Goal: Information Seeking & Learning: Understand process/instructions

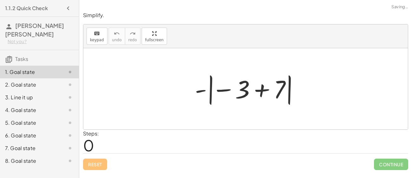
click at [262, 95] on div at bounding box center [248, 88] width 113 height 35
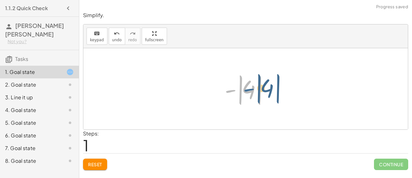
drag, startPoint x: 233, startPoint y: 91, endPoint x: 252, endPoint y: 90, distance: 19.1
click at [252, 90] on div at bounding box center [248, 88] width 53 height 35
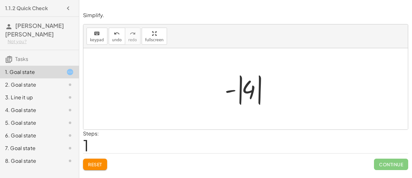
click at [251, 90] on div at bounding box center [248, 88] width 53 height 35
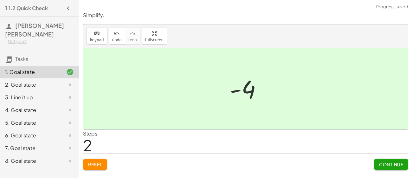
click at [387, 164] on span "Continue" at bounding box center [391, 164] width 24 height 6
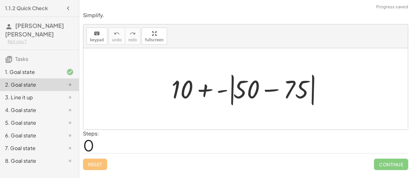
click at [273, 89] on div at bounding box center [248, 89] width 160 height 36
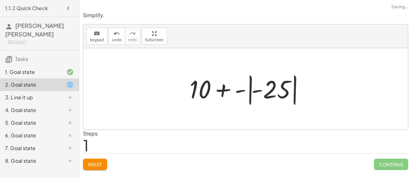
click at [256, 90] on div at bounding box center [249, 88] width 124 height 35
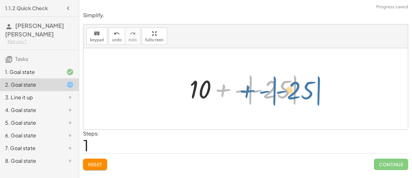
drag, startPoint x: 244, startPoint y: 89, endPoint x: 256, endPoint y: 90, distance: 11.8
click at [256, 90] on div at bounding box center [249, 88] width 124 height 35
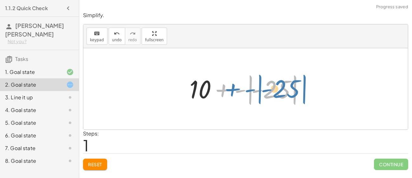
drag, startPoint x: 241, startPoint y: 91, endPoint x: 238, endPoint y: 100, distance: 9.7
click at [238, 100] on div at bounding box center [249, 88] width 124 height 35
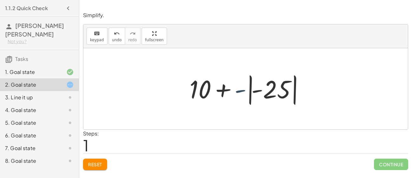
drag, startPoint x: 240, startPoint y: 93, endPoint x: 240, endPoint y: 90, distance: 3.2
click at [240, 90] on div at bounding box center [249, 88] width 124 height 35
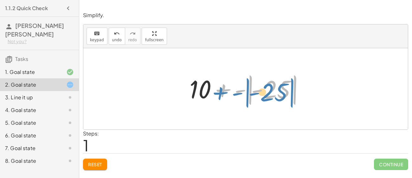
click at [238, 93] on div at bounding box center [249, 88] width 124 height 35
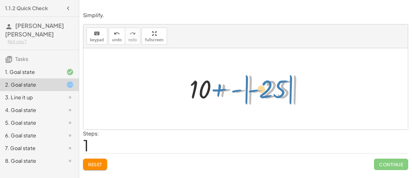
drag, startPoint x: 239, startPoint y: 92, endPoint x: 235, endPoint y: 92, distance: 4.1
click at [235, 92] on div at bounding box center [249, 88] width 124 height 35
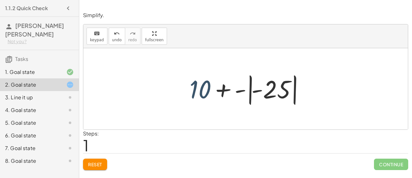
drag, startPoint x: 210, startPoint y: 86, endPoint x: 215, endPoint y: 87, distance: 5.7
click at [215, 87] on div at bounding box center [249, 88] width 124 height 35
click at [224, 89] on div at bounding box center [249, 88] width 124 height 35
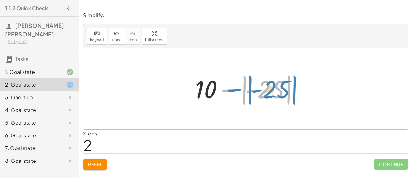
click at [231, 89] on div at bounding box center [248, 88] width 112 height 35
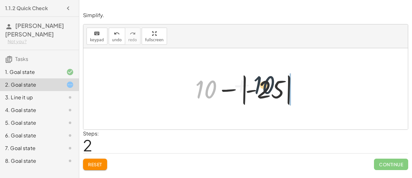
drag, startPoint x: 212, startPoint y: 88, endPoint x: 276, endPoint y: 85, distance: 63.8
click at [276, 85] on div at bounding box center [248, 88] width 112 height 35
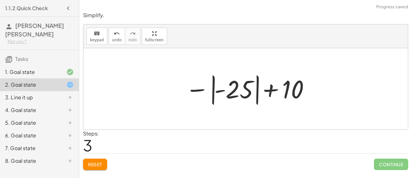
click at [272, 88] on div at bounding box center [247, 88] width 131 height 35
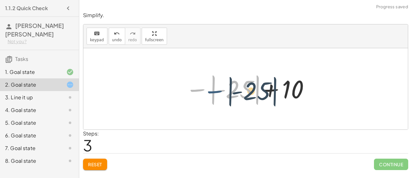
drag, startPoint x: 201, startPoint y: 90, endPoint x: 219, endPoint y: 91, distance: 17.5
click at [219, 91] on div at bounding box center [247, 88] width 131 height 35
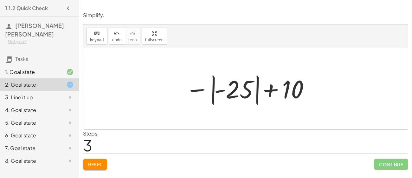
click at [224, 90] on div at bounding box center [247, 88] width 131 height 35
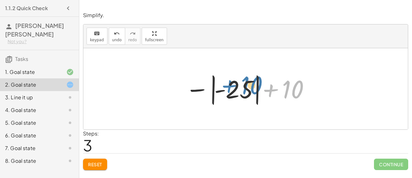
drag, startPoint x: 283, startPoint y: 91, endPoint x: 234, endPoint y: 91, distance: 49.2
click at [234, 91] on div at bounding box center [247, 88] width 131 height 35
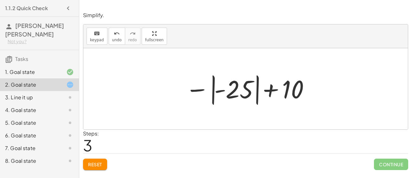
click at [246, 89] on div at bounding box center [247, 88] width 131 height 35
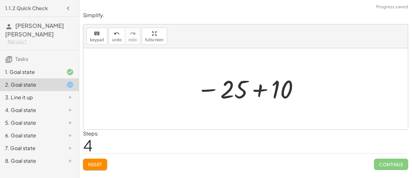
click at [258, 89] on div at bounding box center [249, 88] width 110 height 31
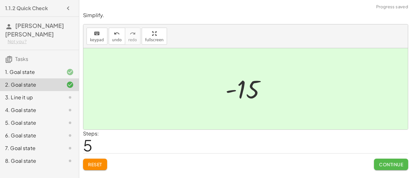
click at [383, 161] on span "Continue" at bounding box center [391, 164] width 24 height 6
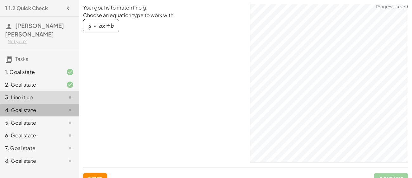
click at [61, 129] on div "4. Goal state" at bounding box center [39, 135] width 79 height 13
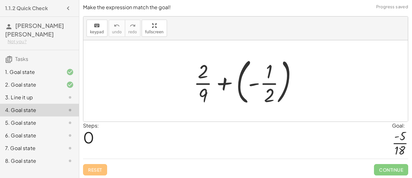
click at [251, 87] on div at bounding box center [248, 81] width 115 height 53
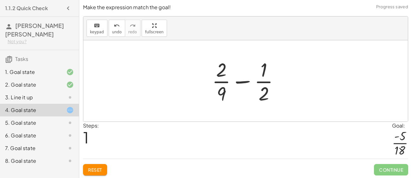
click at [263, 95] on div at bounding box center [248, 80] width 79 height 49
click at [245, 83] on div at bounding box center [248, 80] width 79 height 49
click at [244, 81] on div at bounding box center [248, 80] width 79 height 49
click at [262, 76] on div at bounding box center [248, 80] width 79 height 49
drag, startPoint x: 221, startPoint y: 71, endPoint x: 261, endPoint y: 68, distance: 40.4
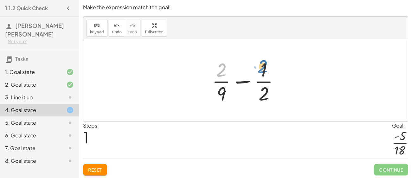
click at [261, 68] on div at bounding box center [248, 80] width 79 height 49
drag, startPoint x: 222, startPoint y: 68, endPoint x: 266, endPoint y: 89, distance: 49.2
click at [266, 89] on div at bounding box center [248, 80] width 79 height 49
drag, startPoint x: 220, startPoint y: 69, endPoint x: 220, endPoint y: 90, distance: 21.6
click at [220, 90] on div at bounding box center [248, 80] width 79 height 49
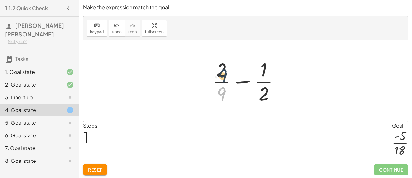
drag, startPoint x: 222, startPoint y: 93, endPoint x: 222, endPoint y: 73, distance: 20.0
click at [222, 73] on div at bounding box center [248, 80] width 79 height 49
drag, startPoint x: 223, startPoint y: 94, endPoint x: 221, endPoint y: 66, distance: 28.0
click at [221, 66] on div at bounding box center [248, 80] width 79 height 49
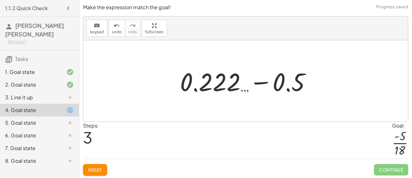
click at [256, 82] on div at bounding box center [248, 81] width 142 height 33
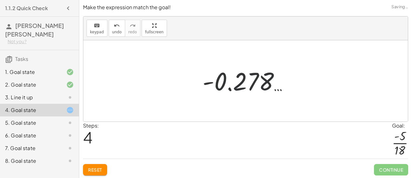
click at [245, 83] on div at bounding box center [248, 80] width 97 height 31
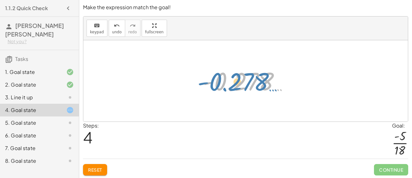
drag, startPoint x: 257, startPoint y: 74, endPoint x: 254, endPoint y: 72, distance: 4.0
click at [254, 72] on div at bounding box center [248, 80] width 97 height 31
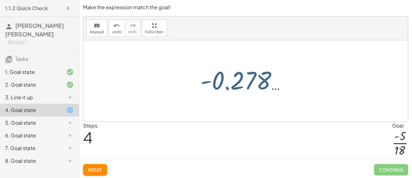
click at [254, 72] on div at bounding box center [248, 80] width 97 height 31
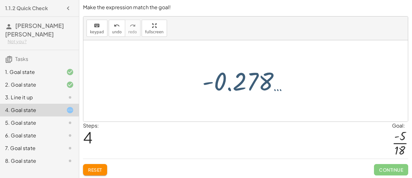
click at [254, 72] on div at bounding box center [248, 80] width 97 height 31
click at [254, 76] on div at bounding box center [248, 80] width 97 height 31
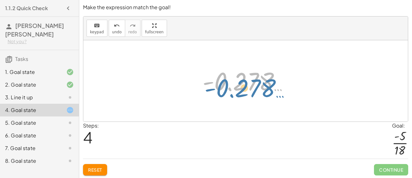
drag, startPoint x: 222, startPoint y: 81, endPoint x: 225, endPoint y: 83, distance: 4.0
click at [225, 83] on div at bounding box center [248, 80] width 97 height 31
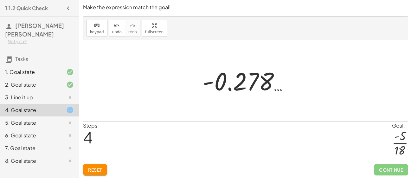
click at [236, 85] on div at bounding box center [248, 80] width 97 height 31
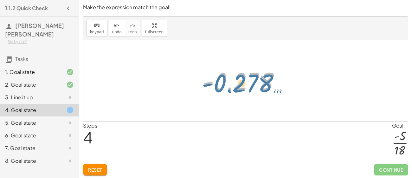
drag, startPoint x: 236, startPoint y: 85, endPoint x: 237, endPoint y: 77, distance: 8.0
click at [237, 77] on div at bounding box center [248, 80] width 97 height 31
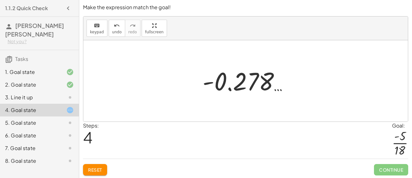
click at [96, 166] on button "Reset" at bounding box center [95, 169] width 24 height 11
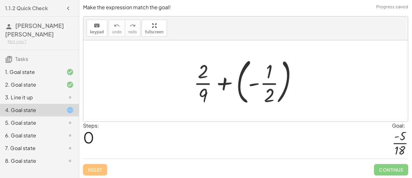
click at [228, 83] on div at bounding box center [248, 81] width 115 height 53
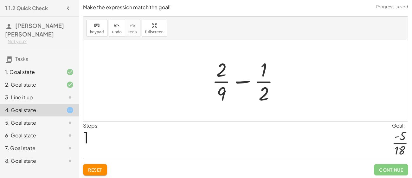
click at [243, 82] on div at bounding box center [248, 80] width 79 height 49
drag, startPoint x: 222, startPoint y: 89, endPoint x: 220, endPoint y: 66, distance: 23.8
click at [220, 66] on div at bounding box center [248, 80] width 79 height 49
click at [222, 80] on div at bounding box center [248, 80] width 79 height 49
drag, startPoint x: 222, startPoint y: 82, endPoint x: 218, endPoint y: 79, distance: 4.6
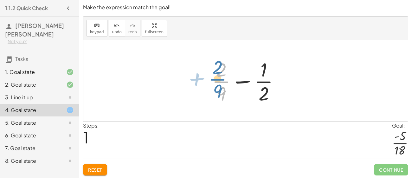
click at [218, 79] on div at bounding box center [248, 80] width 79 height 49
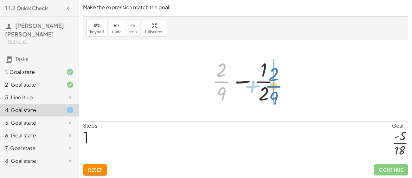
drag, startPoint x: 218, startPoint y: 79, endPoint x: 271, endPoint y: 83, distance: 52.8
click at [271, 83] on div at bounding box center [248, 80] width 79 height 49
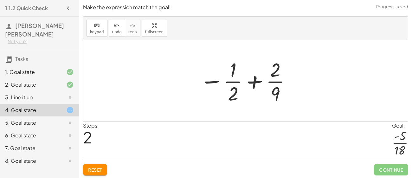
click at [255, 81] on div at bounding box center [246, 80] width 98 height 49
click at [255, 81] on div at bounding box center [248, 80] width 98 height 49
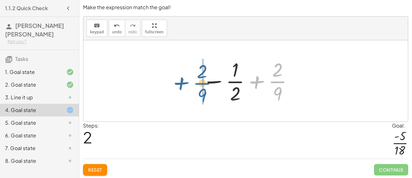
drag, startPoint x: 274, startPoint y: 81, endPoint x: 198, endPoint y: 82, distance: 76.5
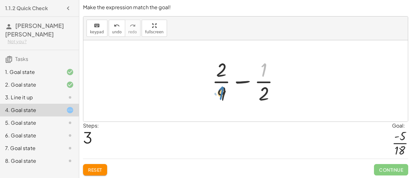
drag, startPoint x: 265, startPoint y: 68, endPoint x: 224, endPoint y: 91, distance: 47.1
click at [224, 91] on div at bounding box center [248, 80] width 79 height 49
drag, startPoint x: 265, startPoint y: 69, endPoint x: 231, endPoint y: 67, distance: 33.4
click at [231, 67] on div at bounding box center [248, 80] width 79 height 49
drag, startPoint x: 265, startPoint y: 91, endPoint x: 221, endPoint y: 88, distance: 44.2
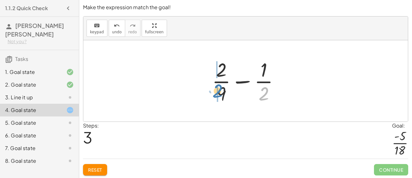
click at [221, 88] on div at bounding box center [248, 80] width 79 height 49
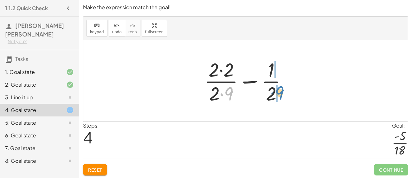
drag, startPoint x: 227, startPoint y: 90, endPoint x: 279, endPoint y: 89, distance: 51.7
click at [279, 89] on div at bounding box center [248, 80] width 94 height 49
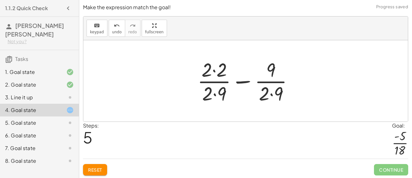
click at [278, 93] on div at bounding box center [247, 80] width 107 height 49
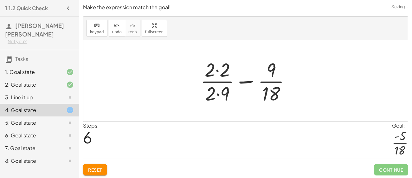
click at [225, 94] on div at bounding box center [248, 80] width 101 height 49
click at [226, 74] on div at bounding box center [248, 80] width 101 height 49
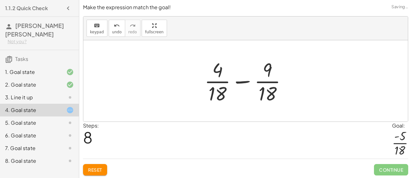
click at [238, 83] on div at bounding box center [248, 80] width 94 height 49
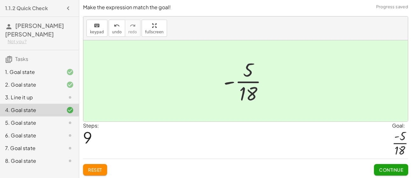
click at [391, 174] on button "Continue" at bounding box center [391, 169] width 34 height 11
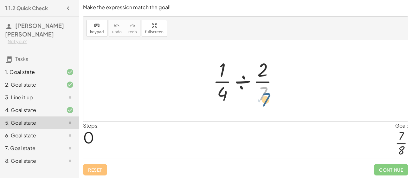
drag, startPoint x: 264, startPoint y: 90, endPoint x: 267, endPoint y: 96, distance: 7.2
click at [267, 96] on div at bounding box center [248, 80] width 76 height 49
drag, startPoint x: 263, startPoint y: 94, endPoint x: 225, endPoint y: 92, distance: 38.4
click at [225, 92] on div at bounding box center [248, 80] width 76 height 49
drag, startPoint x: 224, startPoint y: 90, endPoint x: 218, endPoint y: 84, distance: 8.8
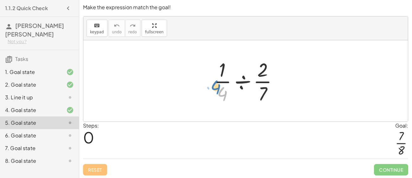
click at [218, 84] on div at bounding box center [248, 80] width 76 height 49
drag, startPoint x: 223, startPoint y: 92, endPoint x: 264, endPoint y: 66, distance: 48.6
click at [264, 66] on div at bounding box center [248, 80] width 76 height 49
click at [264, 68] on div at bounding box center [248, 80] width 76 height 49
click at [243, 80] on div at bounding box center [248, 80] width 76 height 49
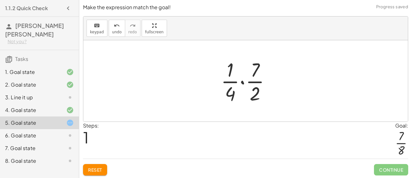
click at [243, 82] on div at bounding box center [248, 80] width 61 height 49
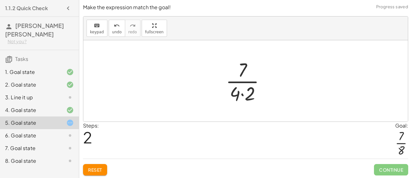
click at [242, 94] on div at bounding box center [248, 80] width 51 height 49
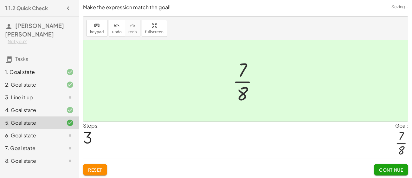
click at [391, 169] on span "Continue" at bounding box center [391, 170] width 24 height 6
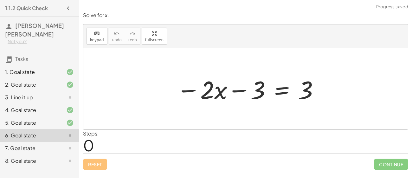
click at [211, 88] on div at bounding box center [248, 89] width 149 height 33
drag, startPoint x: 256, startPoint y: 94, endPoint x: 181, endPoint y: 93, distance: 75.2
click at [181, 93] on div at bounding box center [248, 89] width 149 height 33
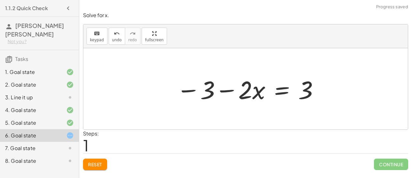
click at [223, 89] on div at bounding box center [248, 89] width 149 height 33
click at [273, 93] on div at bounding box center [248, 89] width 149 height 33
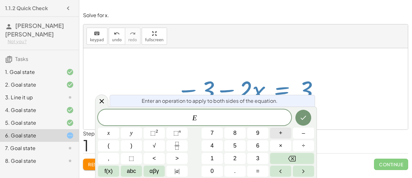
click at [278, 136] on button "+" at bounding box center [280, 133] width 21 height 11
click at [254, 158] on button "3" at bounding box center [257, 158] width 21 height 11
click at [305, 121] on icon "Done" at bounding box center [304, 118] width 8 height 8
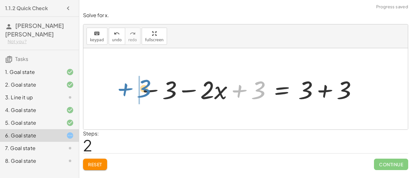
drag, startPoint x: 259, startPoint y: 94, endPoint x: 144, endPoint y: 91, distance: 115.2
click at [144, 91] on div at bounding box center [248, 89] width 226 height 33
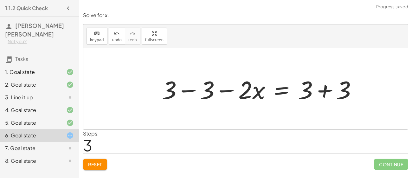
click at [187, 91] on div at bounding box center [262, 89] width 207 height 33
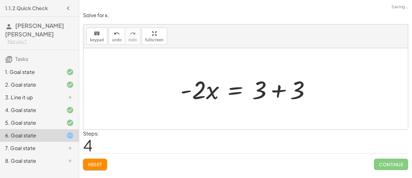
click at [276, 90] on div at bounding box center [248, 89] width 142 height 33
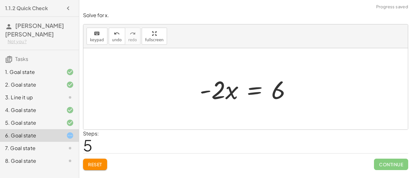
click at [260, 91] on div at bounding box center [248, 89] width 103 height 33
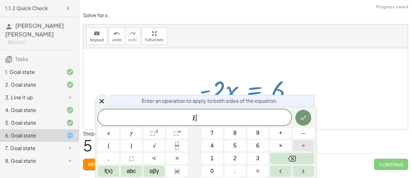
click at [303, 141] on button "÷" at bounding box center [303, 145] width 21 height 11
click at [299, 130] on button "–" at bounding box center [303, 133] width 21 height 11
click at [234, 151] on button "5" at bounding box center [235, 145] width 21 height 11
click at [289, 158] on icon "Backspace" at bounding box center [292, 159] width 8 height 6
click at [235, 158] on span "2" at bounding box center [234, 158] width 3 height 9
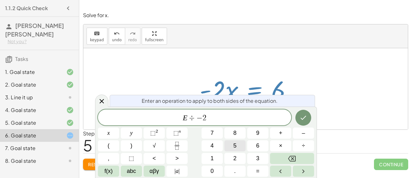
click at [109, 137] on span "x" at bounding box center [109, 133] width 3 height 9
click at [300, 120] on icon "Done" at bounding box center [304, 118] width 8 height 8
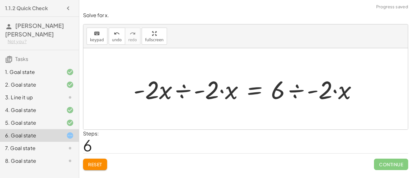
click at [186, 89] on div at bounding box center [248, 89] width 236 height 33
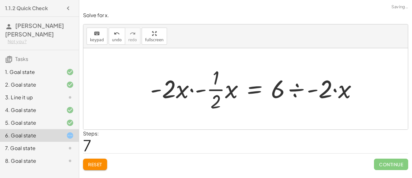
click at [198, 90] on div at bounding box center [256, 88] width 219 height 49
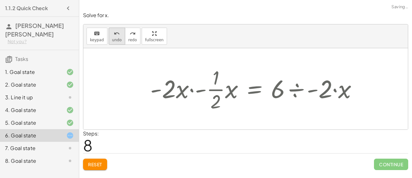
click at [118, 38] on span "undo" at bounding box center [117, 40] width 10 height 4
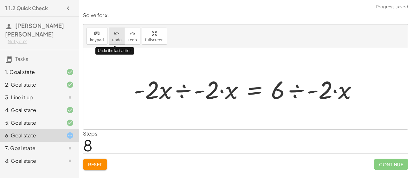
click at [118, 38] on span "undo" at bounding box center [117, 40] width 10 height 4
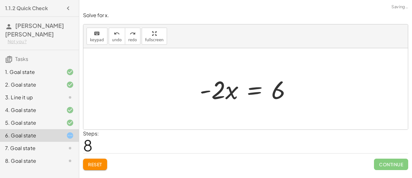
click at [256, 89] on div at bounding box center [248, 89] width 103 height 33
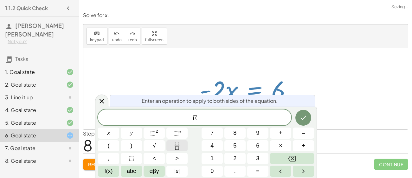
click at [185, 146] on button "Fraction" at bounding box center [177, 145] width 21 height 11
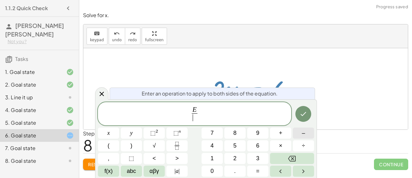
click at [300, 134] on button "–" at bounding box center [303, 133] width 21 height 11
click at [230, 156] on button "2" at bounding box center [235, 158] width 21 height 11
click at [115, 134] on button "x" at bounding box center [108, 133] width 21 height 11
click at [306, 115] on icon "Done" at bounding box center [304, 114] width 8 height 8
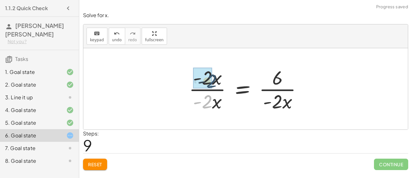
drag, startPoint x: 210, startPoint y: 99, endPoint x: 215, endPoint y: 78, distance: 21.5
click at [215, 78] on div at bounding box center [248, 88] width 125 height 49
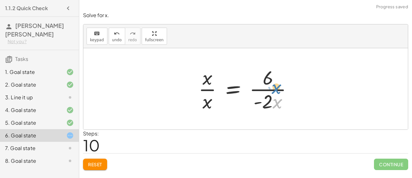
drag, startPoint x: 280, startPoint y: 106, endPoint x: 283, endPoint y: 123, distance: 17.6
click at [283, 123] on div "− · 2 · x − 3 = 3 − 3 − · 2 · x = 3 − 3 − · 2 · x + 3 = + 3 + 3 + 3 − 3 − · 2 ·…" at bounding box center [245, 88] width 325 height 81
drag, startPoint x: 266, startPoint y: 104, endPoint x: 273, endPoint y: 80, distance: 24.3
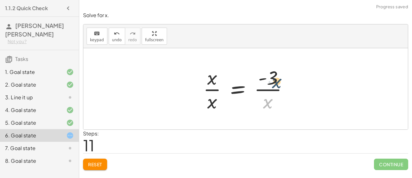
drag, startPoint x: 269, startPoint y: 101, endPoint x: 272, endPoint y: 73, distance: 28.4
click at [272, 73] on div at bounding box center [248, 88] width 96 height 49
click at [273, 88] on div at bounding box center [248, 88] width 96 height 49
click at [271, 81] on div at bounding box center [248, 88] width 96 height 49
click at [251, 97] on div at bounding box center [248, 88] width 96 height 49
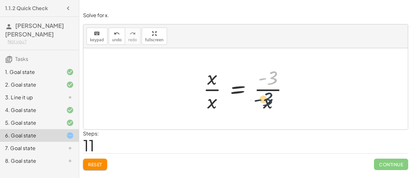
drag, startPoint x: 275, startPoint y: 77, endPoint x: 269, endPoint y: 104, distance: 27.3
click at [269, 104] on div at bounding box center [248, 88] width 96 height 49
click at [115, 35] on icon "undo" at bounding box center [117, 34] width 6 height 8
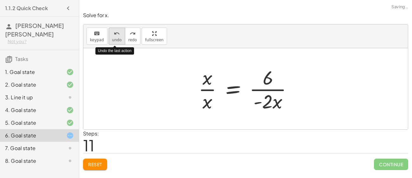
click at [115, 35] on icon "undo" at bounding box center [117, 34] width 6 height 8
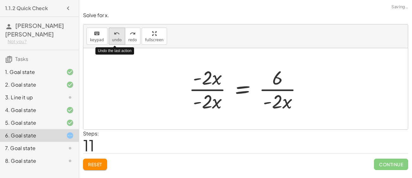
click at [115, 35] on icon "undo" at bounding box center [117, 34] width 6 height 8
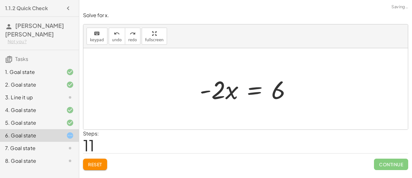
click at [259, 89] on div at bounding box center [248, 89] width 103 height 33
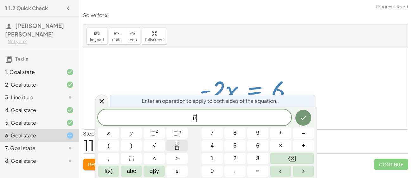
click at [182, 141] on button "Fraction" at bounding box center [177, 145] width 21 height 11
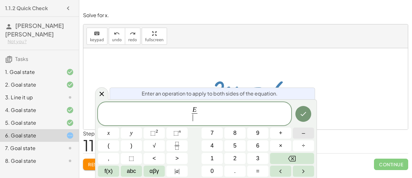
click at [298, 134] on button "–" at bounding box center [303, 133] width 21 height 11
click at [240, 159] on button "2" at bounding box center [235, 158] width 21 height 11
click at [306, 111] on icon "Done" at bounding box center [304, 114] width 8 height 8
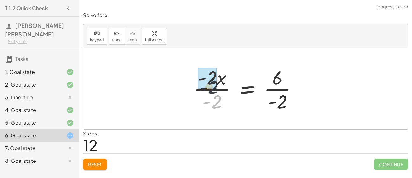
drag, startPoint x: 219, startPoint y: 102, endPoint x: 215, endPoint y: 80, distance: 22.3
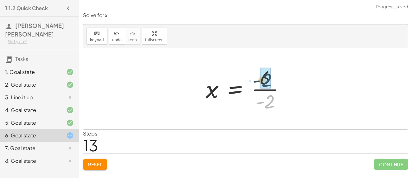
drag, startPoint x: 282, startPoint y: 103, endPoint x: 279, endPoint y: 81, distance: 22.4
click at [279, 81] on div at bounding box center [248, 88] width 91 height 49
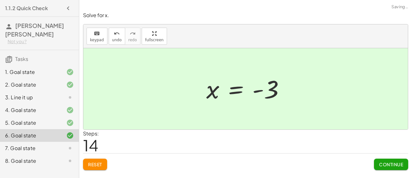
click at [384, 166] on span "Continue" at bounding box center [391, 164] width 24 height 6
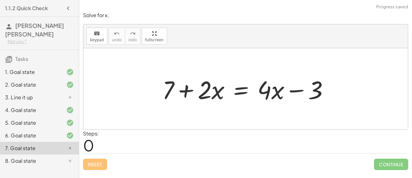
click at [239, 90] on div at bounding box center [248, 89] width 178 height 33
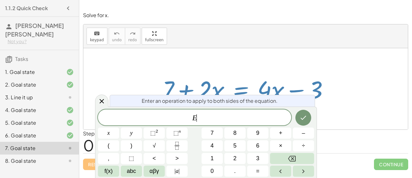
click at [239, 90] on div at bounding box center [248, 89] width 178 height 33
click at [279, 136] on span "+" at bounding box center [280, 133] width 3 height 9
click at [261, 154] on button "3" at bounding box center [257, 158] width 21 height 11
click at [298, 121] on button "Done" at bounding box center [304, 118] width 16 height 16
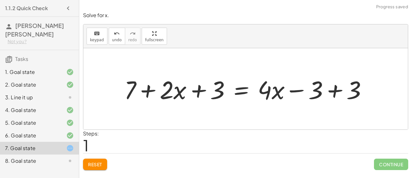
click at [335, 94] on div at bounding box center [248, 89] width 254 height 33
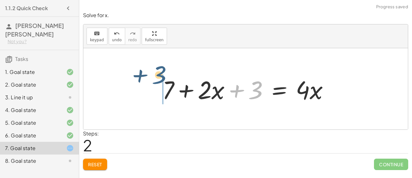
drag, startPoint x: 256, startPoint y: 85, endPoint x: 152, endPoint y: 65, distance: 106.6
click at [152, 65] on div "+ 7 + · 2 · x = + · 4 · x − 3 + 7 + · 2 · x + 3 = + · 4 · x − 3 + 3 + 7 + · 2 ·…" at bounding box center [245, 88] width 325 height 81
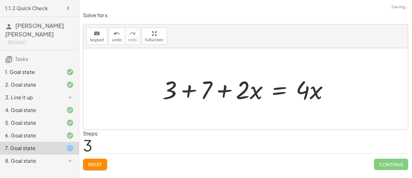
click at [192, 91] on div at bounding box center [248, 89] width 178 height 33
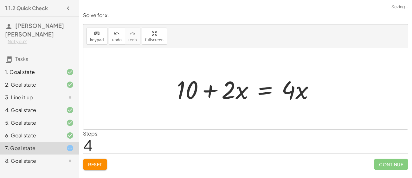
click at [263, 91] on div at bounding box center [248, 89] width 149 height 33
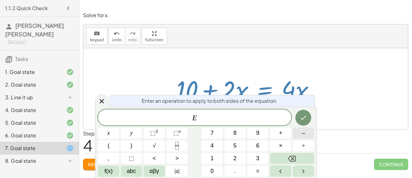
click at [306, 136] on button "–" at bounding box center [303, 133] width 21 height 11
click at [231, 155] on button "2" at bounding box center [235, 158] width 21 height 11
click at [109, 135] on span "x" at bounding box center [109, 133] width 3 height 9
click at [308, 115] on button "Done" at bounding box center [304, 118] width 16 height 16
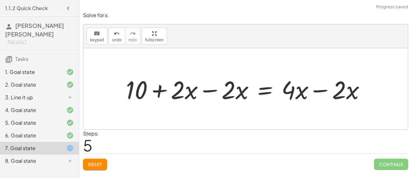
click at [327, 92] on div at bounding box center [248, 89] width 251 height 33
click at [207, 96] on div at bounding box center [223, 89] width 200 height 33
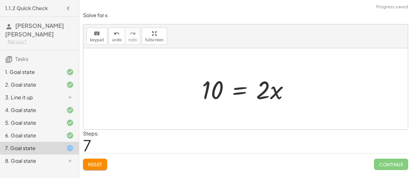
click at [245, 89] on div at bounding box center [248, 89] width 99 height 33
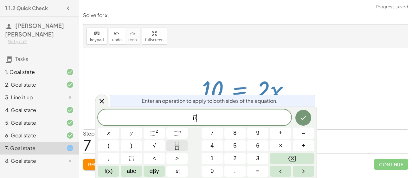
click at [180, 146] on icon "Fraction" at bounding box center [177, 146] width 8 height 8
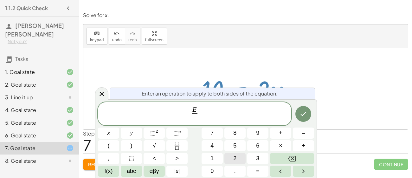
click at [240, 154] on button "2" at bounding box center [235, 158] width 21 height 11
click at [303, 118] on icon "Done" at bounding box center [304, 114] width 8 height 8
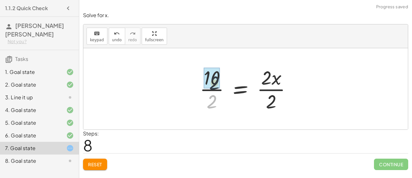
drag, startPoint x: 212, startPoint y: 100, endPoint x: 215, endPoint y: 70, distance: 30.0
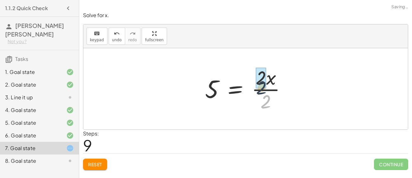
drag, startPoint x: 270, startPoint y: 97, endPoint x: 266, endPoint y: 76, distance: 21.1
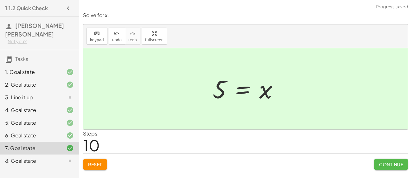
click at [377, 161] on button "Continue" at bounding box center [391, 164] width 34 height 11
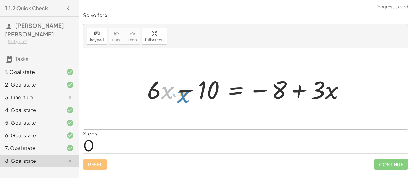
drag, startPoint x: 168, startPoint y: 93, endPoint x: 186, endPoint y: 95, distance: 17.3
click at [186, 95] on div at bounding box center [248, 89] width 209 height 33
click at [224, 90] on div at bounding box center [248, 89] width 209 height 33
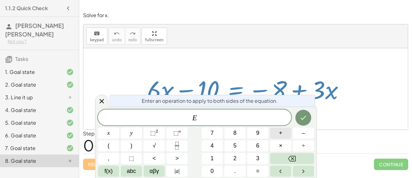
click at [276, 136] on button "+" at bounding box center [280, 133] width 21 height 11
click at [218, 154] on button "1" at bounding box center [212, 158] width 21 height 11
click at [214, 171] on button "0" at bounding box center [212, 171] width 21 height 11
click at [306, 119] on icon "Done" at bounding box center [304, 118] width 8 height 8
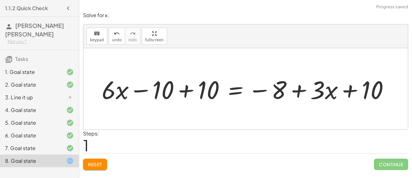
click at [184, 94] on div at bounding box center [248, 89] width 299 height 33
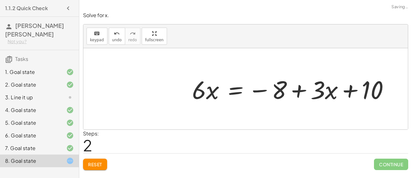
click at [350, 93] on div at bounding box center [293, 89] width 209 height 33
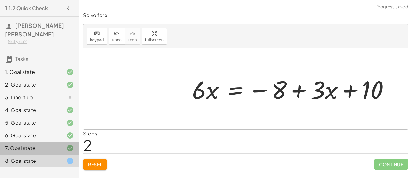
click at [67, 145] on icon at bounding box center [70, 148] width 8 height 8
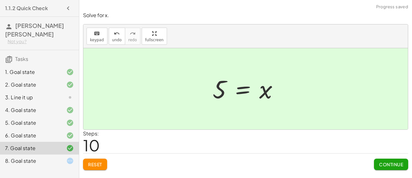
click at [40, 160] on div "8. Goal state" at bounding box center [30, 161] width 51 height 8
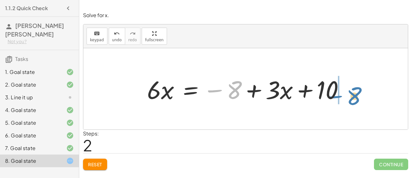
drag, startPoint x: 232, startPoint y: 87, endPoint x: 352, endPoint y: 93, distance: 120.7
click at [352, 93] on div at bounding box center [248, 89] width 209 height 33
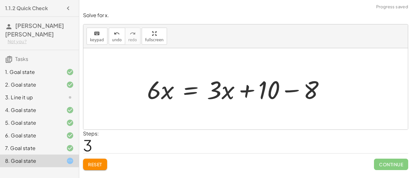
click at [290, 91] on div at bounding box center [238, 89] width 189 height 33
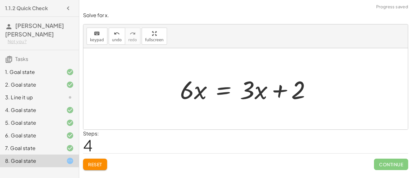
click at [224, 89] on div at bounding box center [248, 89] width 143 height 33
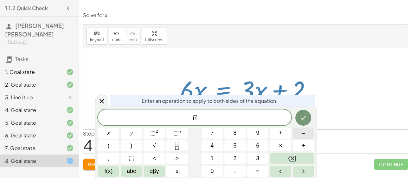
click at [303, 132] on span "–" at bounding box center [303, 133] width 3 height 9
click at [251, 161] on button "3" at bounding box center [257, 158] width 21 height 11
click at [245, 157] on div "E − 3 ​ x y ⬚ 2 ⬚ n 7 8 9 + – ( ) √ 4 5 6 × ÷ , ⬚ < > 1 2 3 f(x) abc αβγ | a | …" at bounding box center [206, 142] width 216 height 67
click at [115, 133] on button "x" at bounding box center [108, 133] width 21 height 11
click at [304, 115] on icon "Done" at bounding box center [304, 118] width 8 height 8
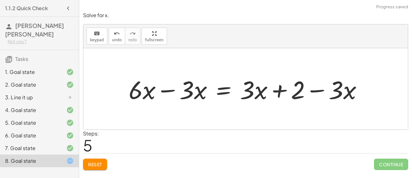
click at [171, 89] on div at bounding box center [248, 89] width 245 height 33
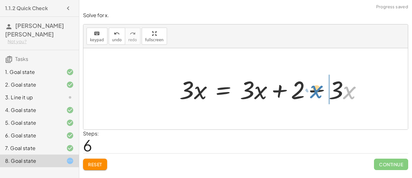
click at [344, 90] on div at bounding box center [273, 89] width 194 height 33
drag, startPoint x: 338, startPoint y: 89, endPoint x: 305, endPoint y: 96, distance: 33.9
click at [305, 96] on div at bounding box center [273, 89] width 194 height 33
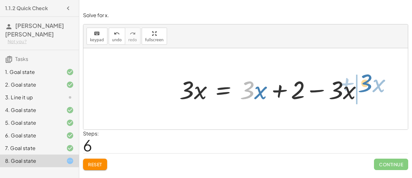
drag, startPoint x: 249, startPoint y: 90, endPoint x: 368, endPoint y: 83, distance: 119.4
click at [368, 83] on div at bounding box center [273, 89] width 194 height 33
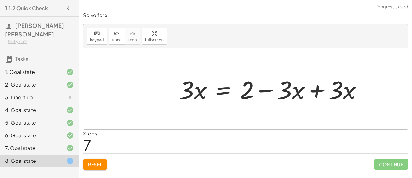
click at [320, 92] on div at bounding box center [273, 89] width 194 height 33
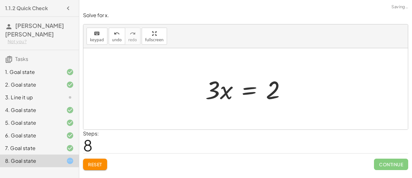
click at [256, 89] on div at bounding box center [248, 89] width 92 height 33
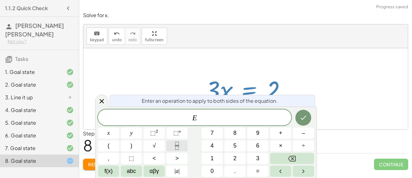
click at [182, 144] on button "Fraction" at bounding box center [177, 145] width 21 height 11
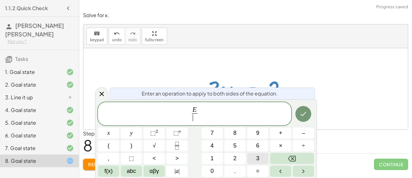
click at [258, 155] on span "3" at bounding box center [257, 158] width 3 height 9
click at [305, 114] on icon "Done" at bounding box center [304, 114] width 6 height 4
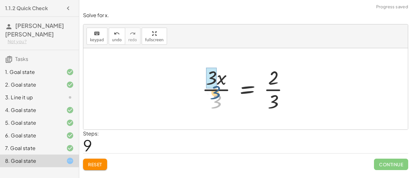
drag, startPoint x: 218, startPoint y: 99, endPoint x: 216, endPoint y: 86, distance: 12.8
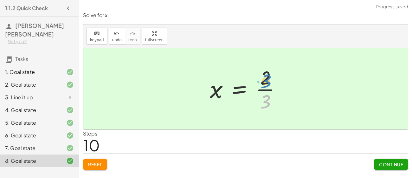
drag, startPoint x: 272, startPoint y: 100, endPoint x: 272, endPoint y: 77, distance: 22.8
click at [272, 77] on div at bounding box center [248, 88] width 82 height 49
click at [397, 165] on span "Continue" at bounding box center [391, 164] width 24 height 6
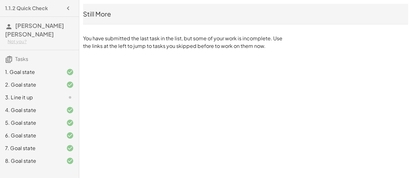
click at [0, 0] on div "1.1.2 Quick Check [PERSON_NAME] [PERSON_NAME] Not you? Tasks 1. Goal state 2. G…" at bounding box center [0, 0] width 0 height 0
